Goal: Information Seeking & Learning: Learn about a topic

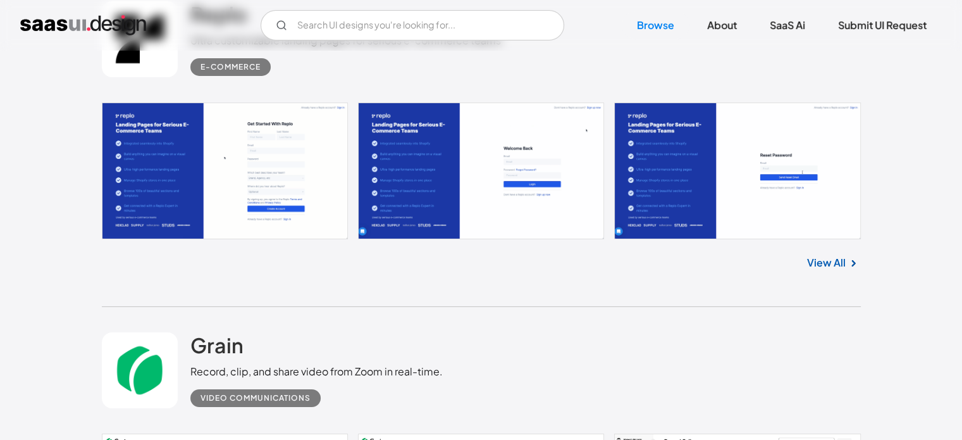
scroll to position [9364, 0]
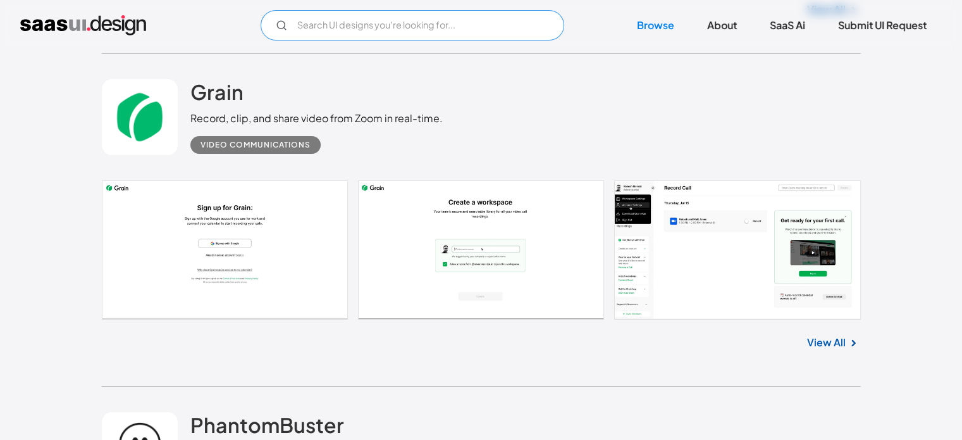
click at [493, 28] on input "Email Form" at bounding box center [413, 25] width 304 height 30
click at [492, 33] on input "cybersecurity" at bounding box center [413, 25] width 304 height 30
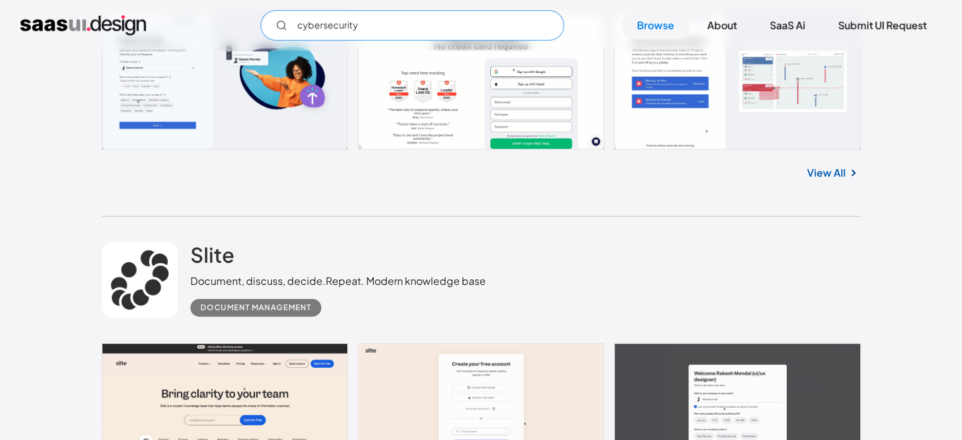
scroll to position [10313, 0]
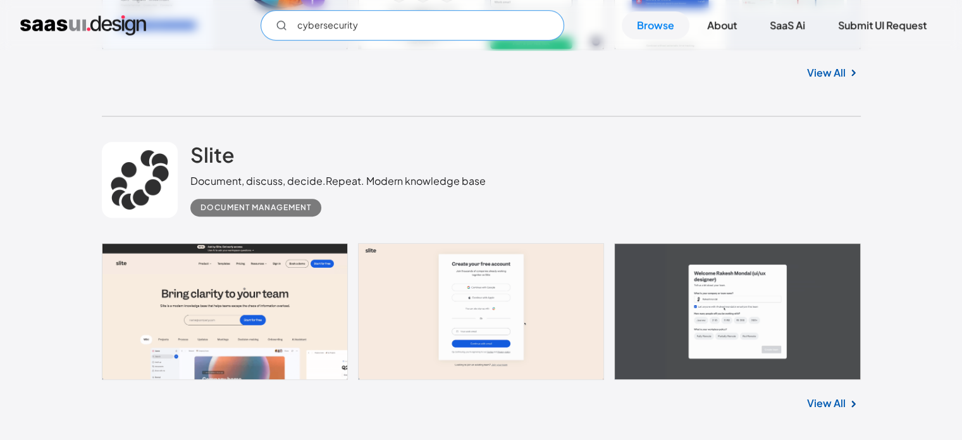
type input "cybersecurity"
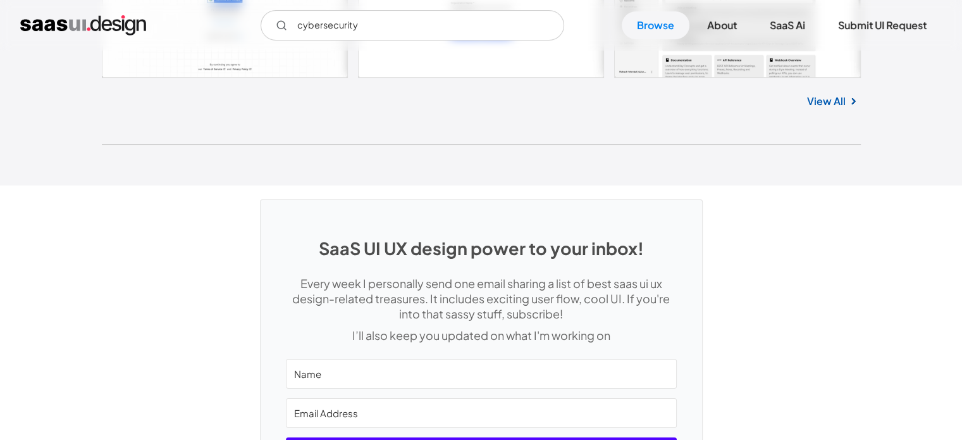
scroll to position [33932, 0]
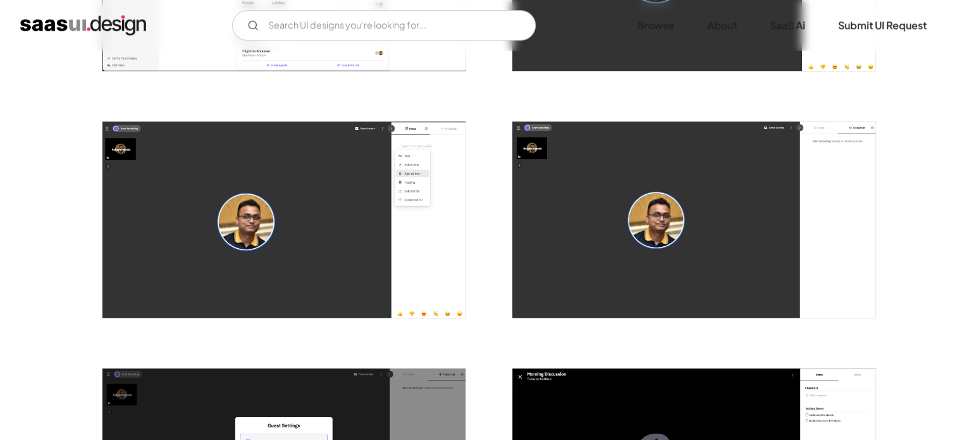
scroll to position [588, 0]
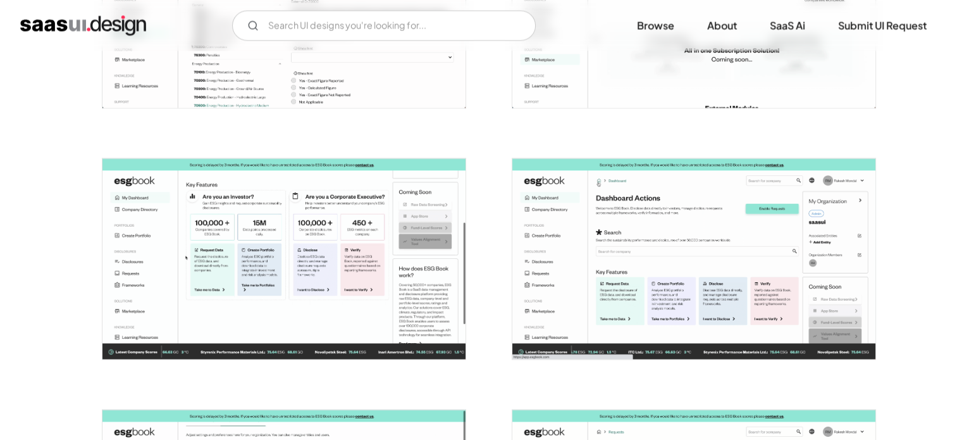
scroll to position [2404, 0]
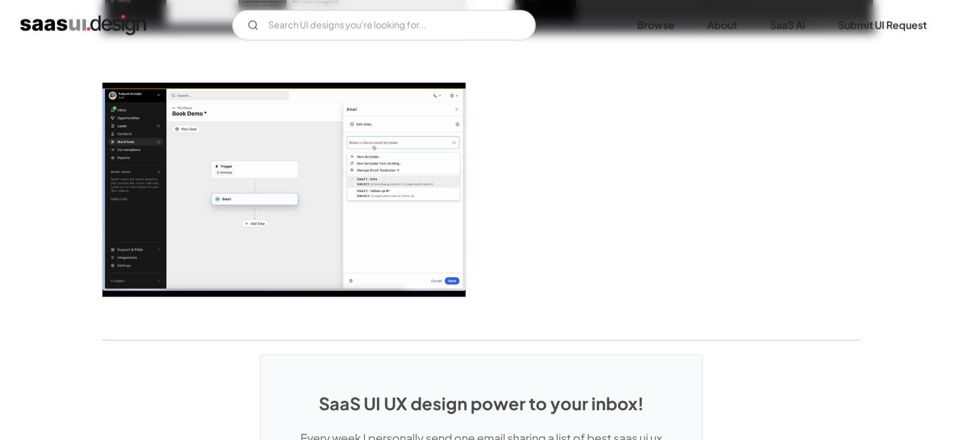
scroll to position [3227, 0]
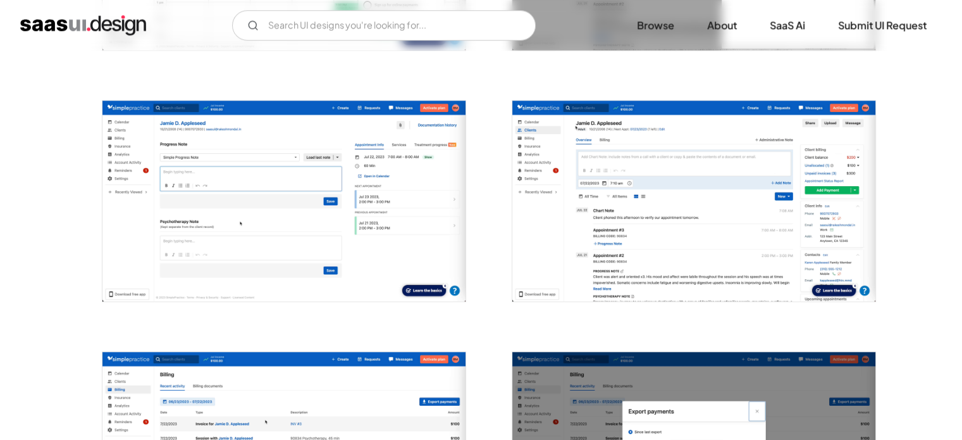
scroll to position [1202, 0]
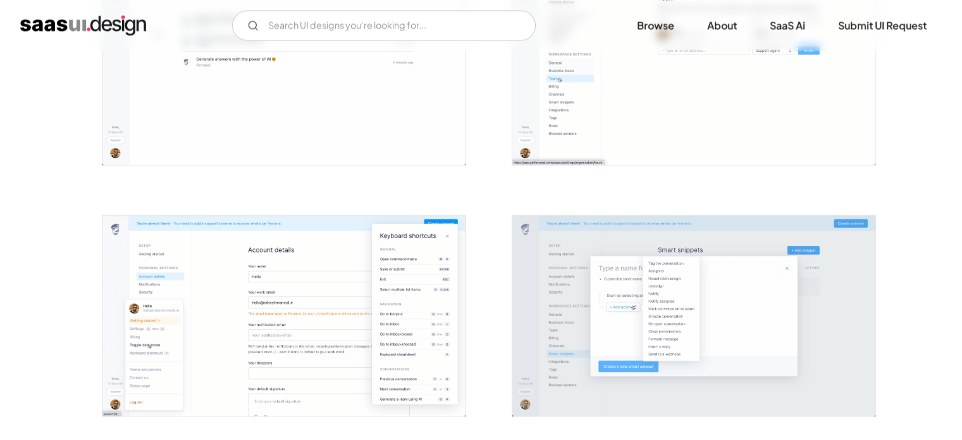
scroll to position [1956, 0]
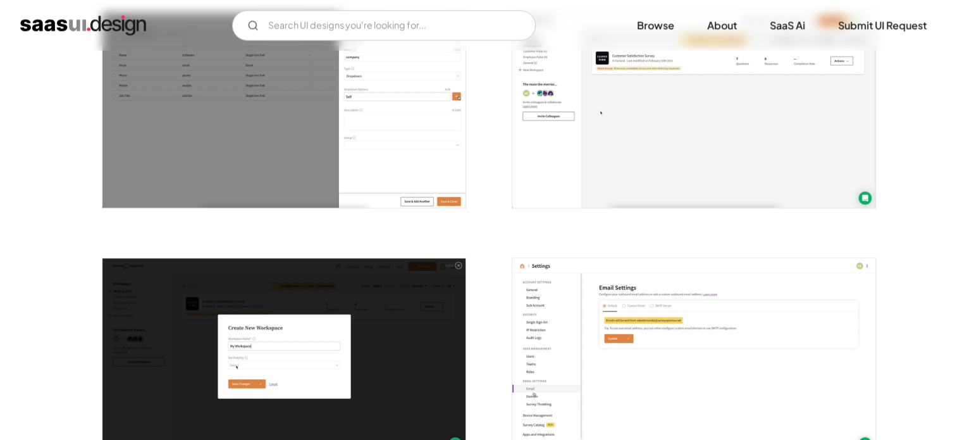
scroll to position [1076, 0]
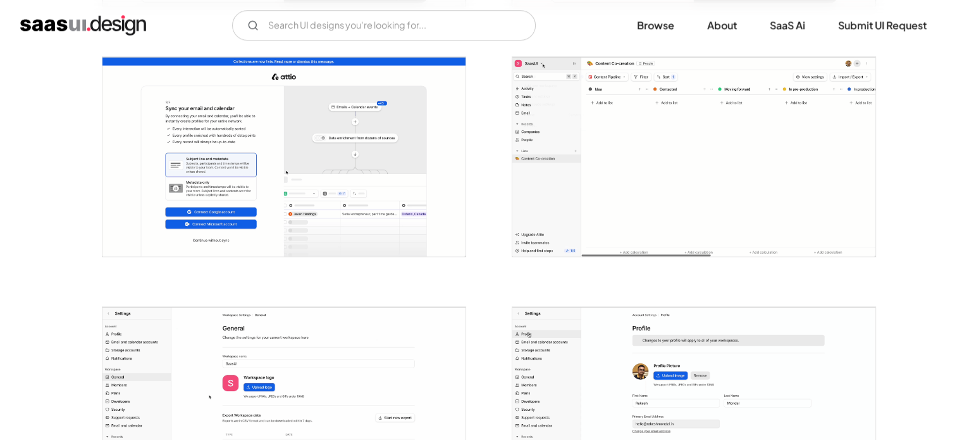
scroll to position [1202, 0]
